Goal: Transaction & Acquisition: Purchase product/service

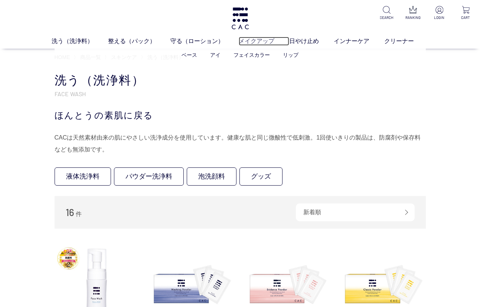
click at [264, 39] on link "メイクアップ" at bounding box center [264, 41] width 51 height 9
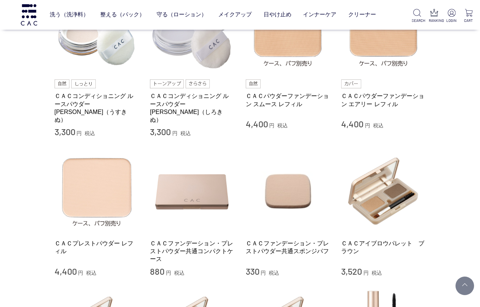
scroll to position [409, 0]
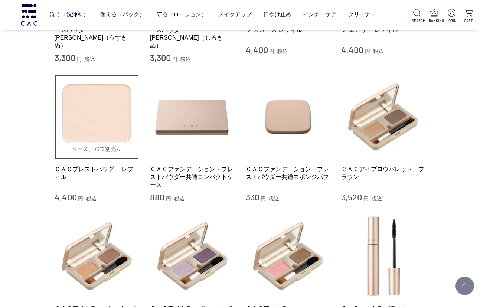
click at [109, 121] on img at bounding box center [97, 117] width 85 height 85
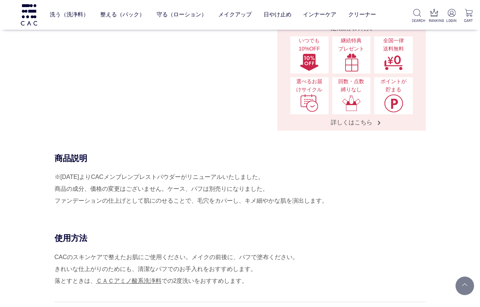
scroll to position [297, 0]
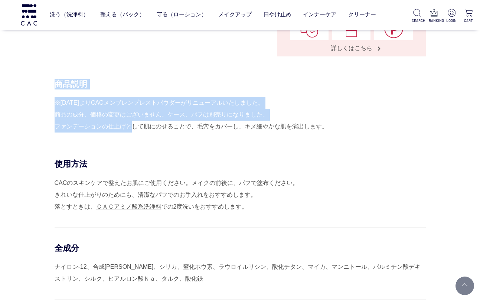
drag, startPoint x: 55, startPoint y: 81, endPoint x: 125, endPoint y: 123, distance: 81.5
click at [125, 123] on div "商品説明 ※2022年2月22日よりCACメンブレンプレストパウダーがリニューアルいたしました。 商品の成分、価格の変更はございません。ケース、パフは別売りに…" at bounding box center [240, 106] width 371 height 54
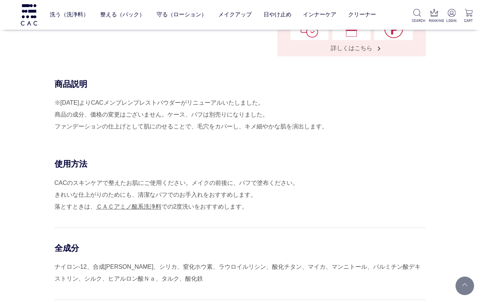
click at [147, 145] on div "商品説明 ※2022年2月22日よりCACメンブレンプレストパウダーがリニューアルいたしました。 商品の成分、価格の変更はございません。ケース、パフは別売りに…" at bounding box center [240, 119] width 371 height 80
click at [55, 82] on div "商品説明 ※2022年2月22日よりCACメンブレンプレストパウダーがリニューアルいたしました。 商品の成分、価格の変更はございません。ケース、パフは別売りに…" at bounding box center [240, 119] width 371 height 80
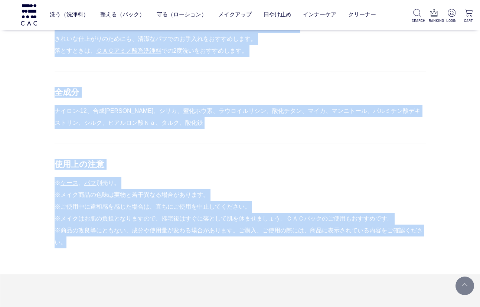
scroll to position [455, 0]
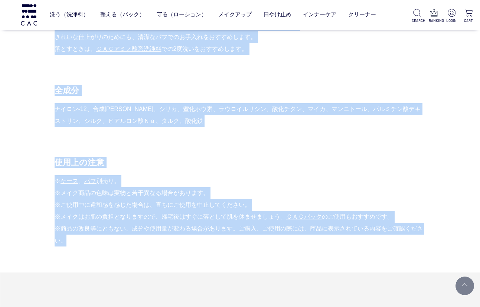
drag, startPoint x: 53, startPoint y: 83, endPoint x: 153, endPoint y: 277, distance: 218.6
copy div "商品説明 ※2022年2月22日よりCACメンブレンプレストパウダーがリニューアルいたしました。 商品の成分、価格の変更はございません。ケース、パフは別売りに…"
click at [338, 51] on div "CACのスキンケアで整えたお肌にご使用ください。メイクの前後に、パフで塗布ください。 きれいな仕上がりのためにも、清潔なパフでのお手入れをおすすめします。 落…" at bounding box center [240, 37] width 371 height 36
